Goal: Transaction & Acquisition: Purchase product/service

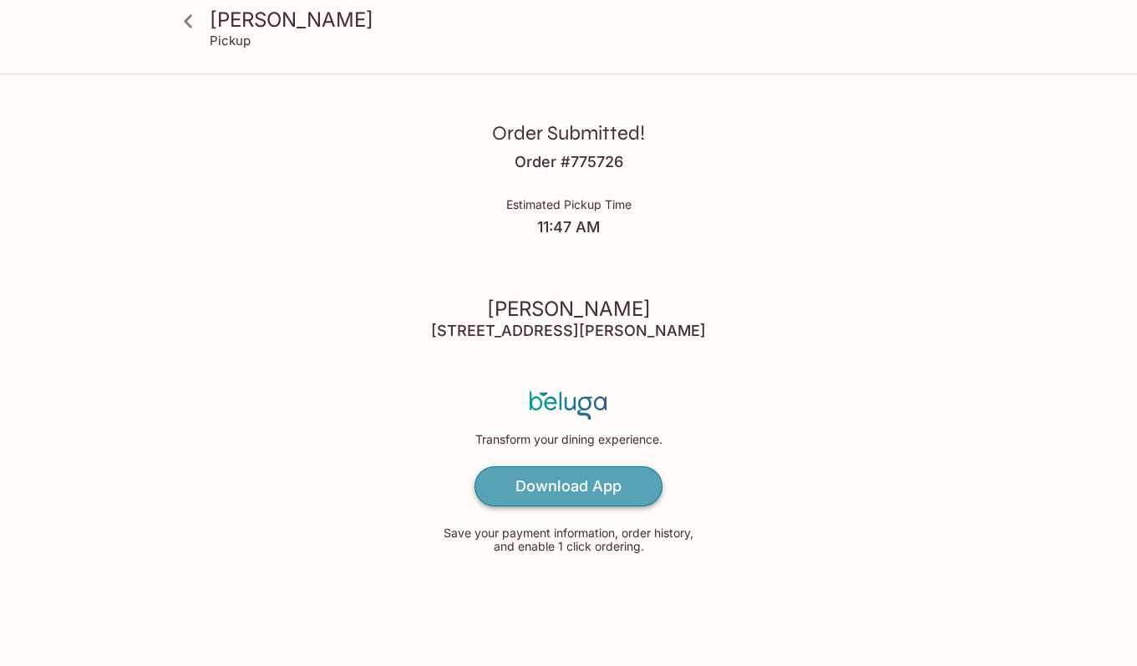
click at [608, 489] on h4 "Download App" at bounding box center [569, 486] width 106 height 18
click at [190, 20] on icon at bounding box center [188, 21] width 29 height 29
